Goal: Task Accomplishment & Management: Manage account settings

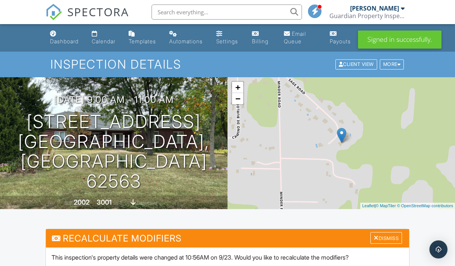
click at [62, 41] on div "Dashboard" at bounding box center [64, 41] width 29 height 6
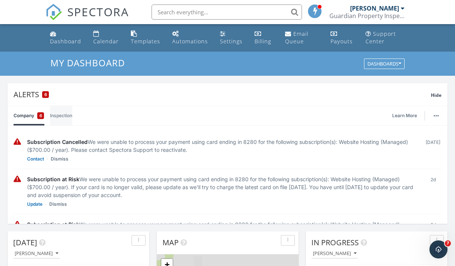
click at [60, 116] on link "Inspection" at bounding box center [61, 116] width 22 height 20
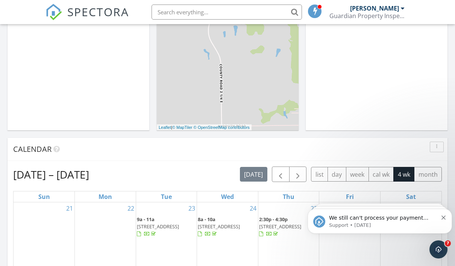
scroll to position [326, 0]
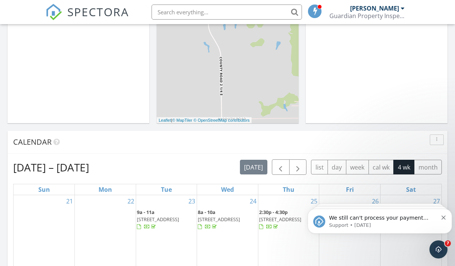
click at [442, 218] on icon "Dismiss notification" at bounding box center [444, 217] width 4 height 4
click at [443, 221] on div "You've received a payment! Amount $450.00 Fee $0.00 Net $450.00 Transaction # p…" at bounding box center [379, 220] width 133 height 15
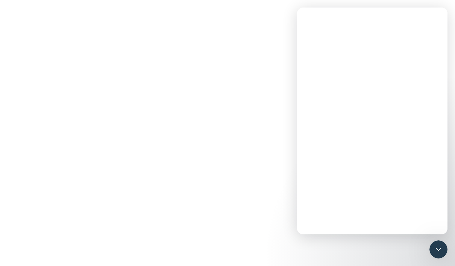
scroll to position [0, 0]
click at [444, 217] on div "Intercom messenger" at bounding box center [372, 133] width 151 height 202
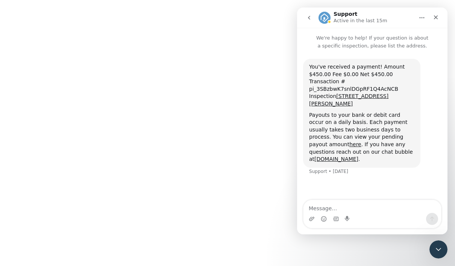
click at [439, 250] on icon "Close Intercom Messenger" at bounding box center [438, 249] width 9 height 9
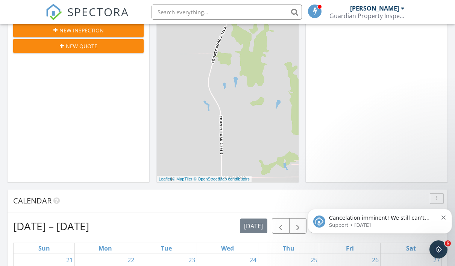
click at [445, 217] on icon "Dismiss notification" at bounding box center [444, 217] width 4 height 4
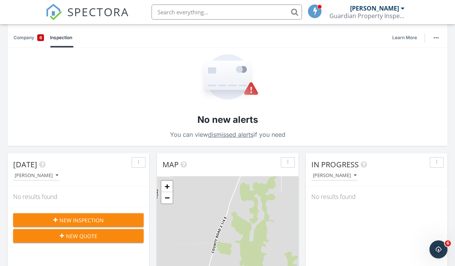
scroll to position [115, 0]
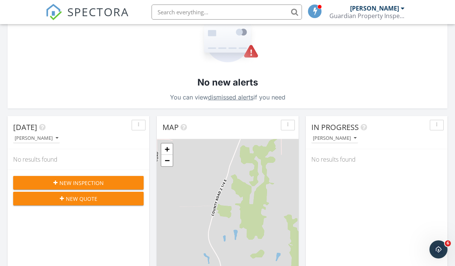
click at [104, 185] on div "New Inspection" at bounding box center [78, 183] width 119 height 8
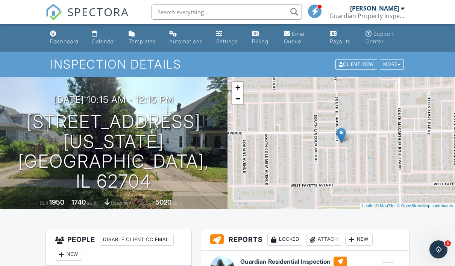
click at [60, 38] on div "Dashboard" at bounding box center [64, 41] width 29 height 6
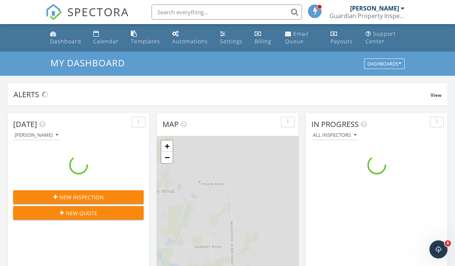
scroll to position [685, 456]
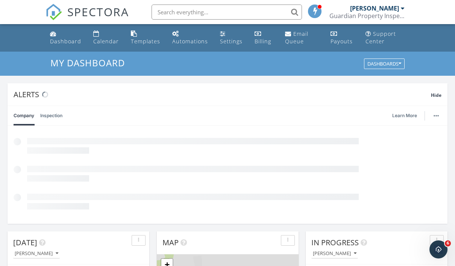
click at [439, 249] on icon "Open Intercom Messenger" at bounding box center [439, 249] width 12 height 12
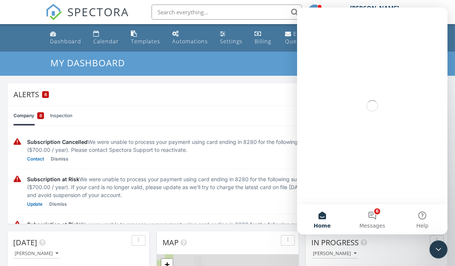
scroll to position [0, 0]
click at [376, 217] on button "6 Messages" at bounding box center [372, 219] width 50 height 30
